Goal: Understand process/instructions: Learn how to perform a task or action

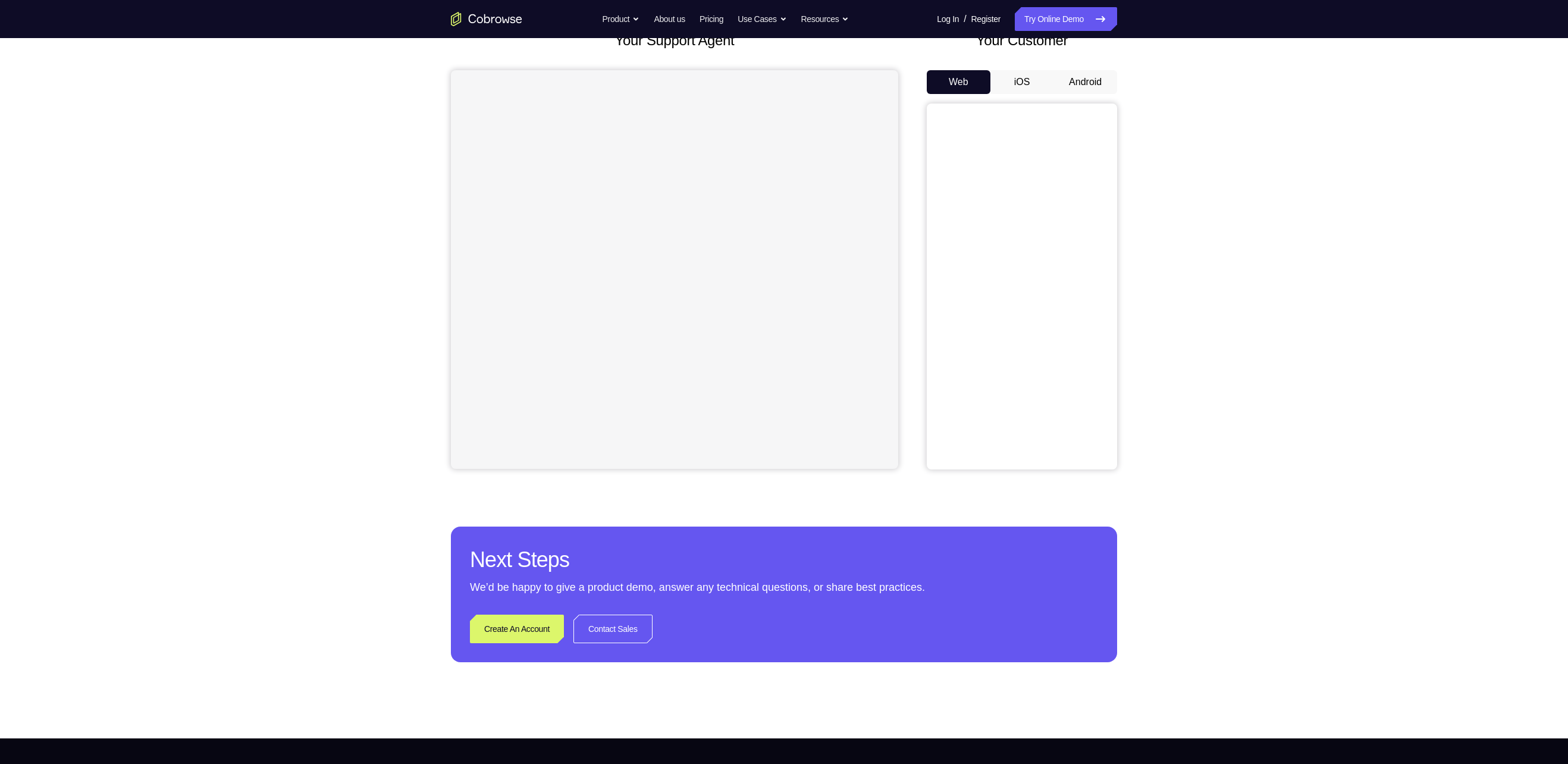
scroll to position [85, 0]
click at [1085, 90] on button "Android" at bounding box center [1085, 82] width 64 height 23
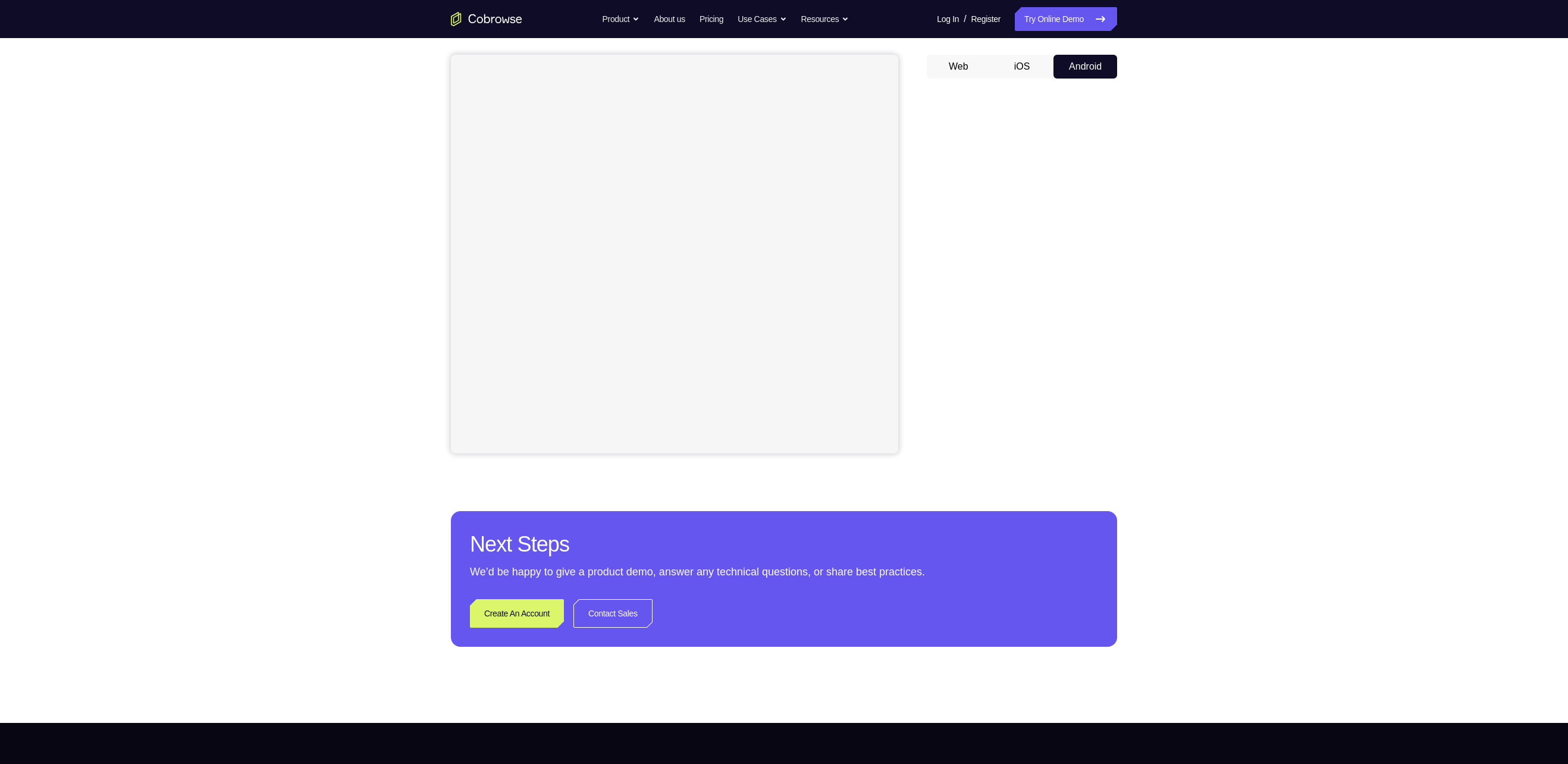
scroll to position [0, 0]
drag, startPoint x: 884, startPoint y: 99, endPoint x: 1355, endPoint y: 188, distance: 479.3
click at [884, 99] on div at bounding box center [674, 254] width 448 height 398
